Goal: Information Seeking & Learning: Learn about a topic

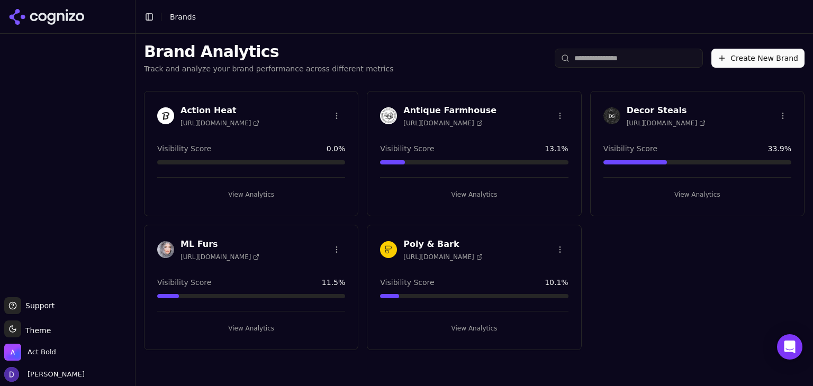
click at [207, 111] on h3 "Action Heat" at bounding box center [219, 110] width 79 height 13
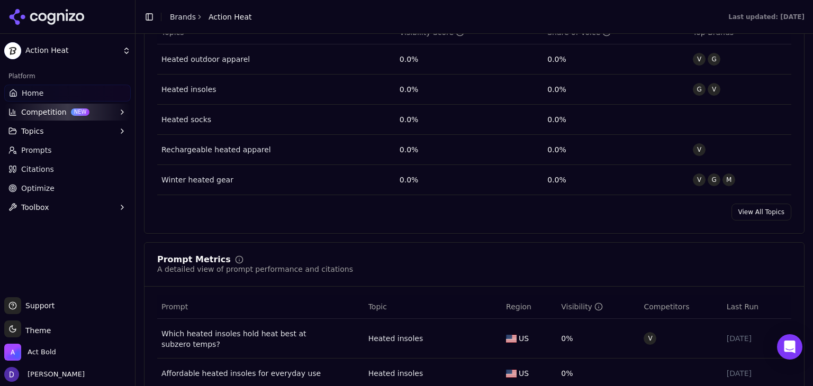
scroll to position [564, 0]
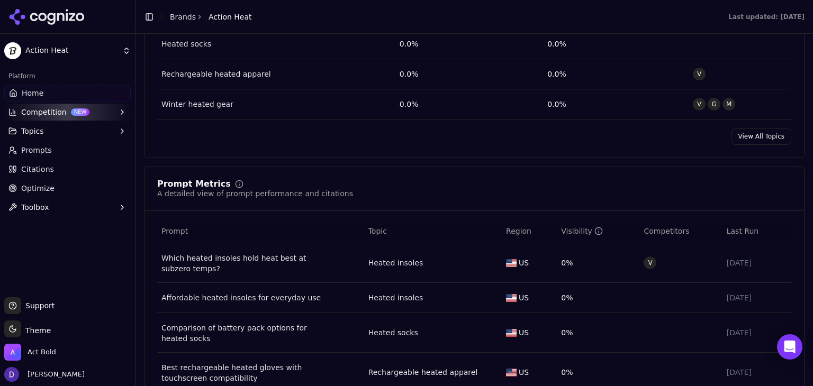
click at [768, 131] on link "View All Topics" at bounding box center [761, 136] width 60 height 17
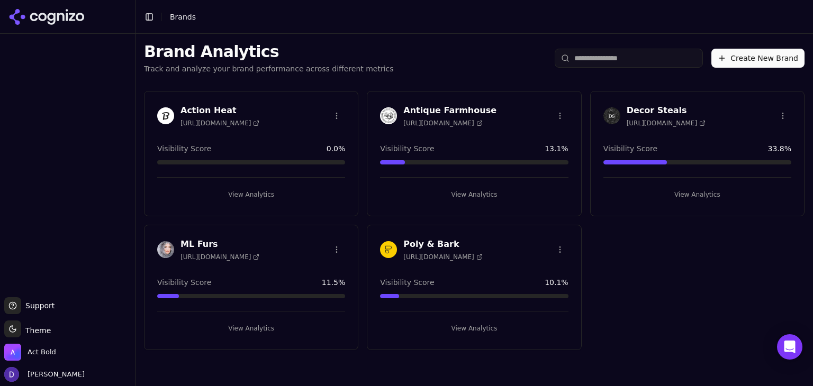
click at [205, 243] on h3 "ML Furs" at bounding box center [219, 244] width 79 height 13
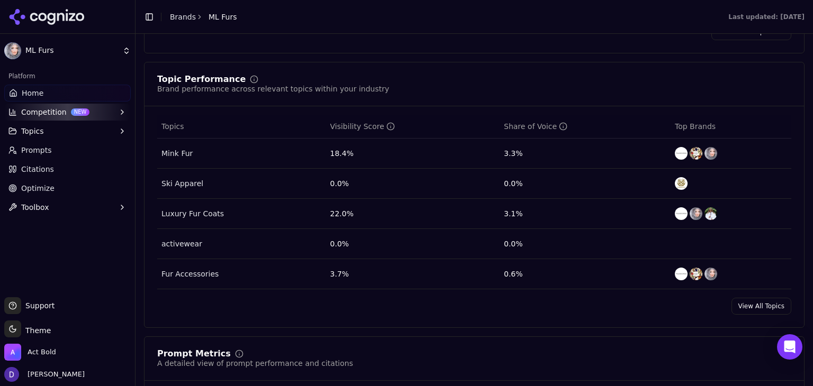
scroll to position [423, 0]
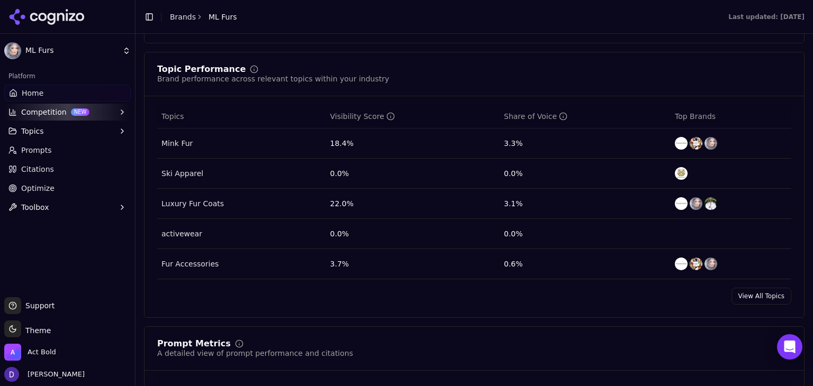
click at [753, 296] on link "View All Topics" at bounding box center [761, 296] width 60 height 17
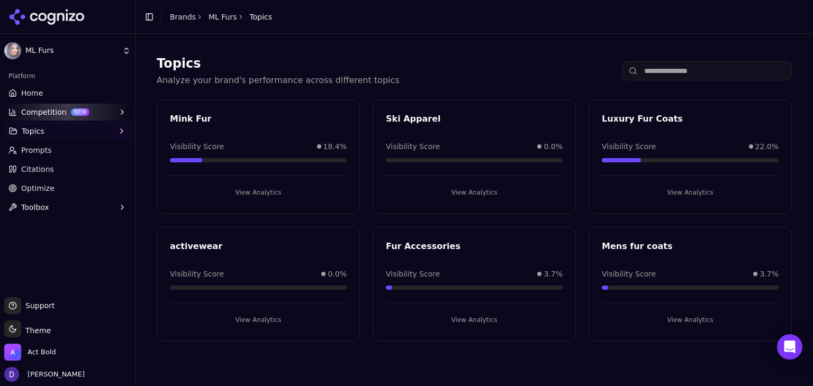
click at [197, 248] on div "activewear" at bounding box center [258, 246] width 177 height 13
click at [251, 323] on button "View Analytics" at bounding box center [258, 320] width 177 height 17
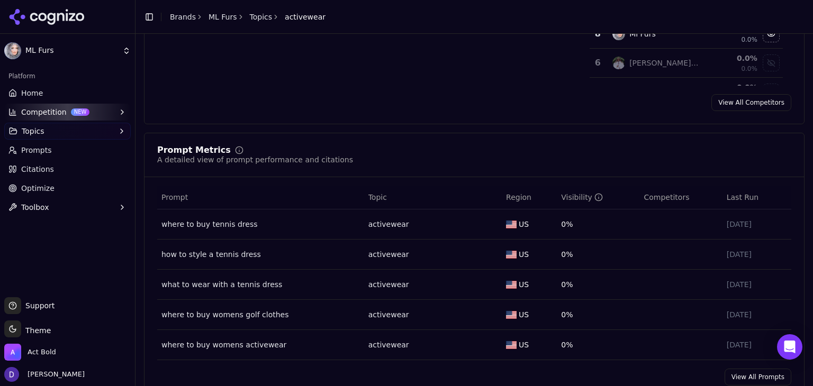
scroll to position [352, 0]
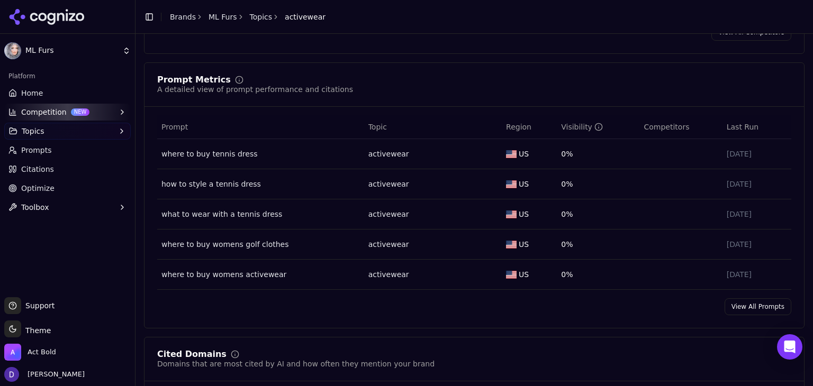
click at [744, 307] on link "View All Prompts" at bounding box center [757, 306] width 67 height 17
